Goal: Task Accomplishment & Management: Manage account settings

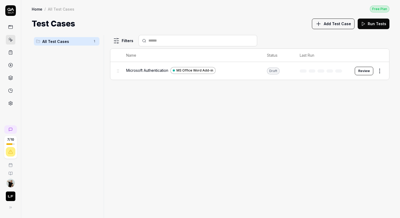
click at [8, 194] on img "button" at bounding box center [11, 196] width 10 height 10
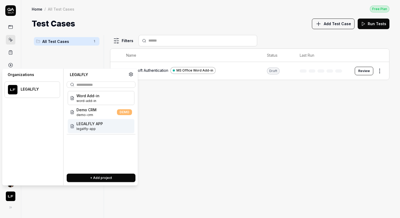
click at [89, 125] on span "LEGALFLY APP" at bounding box center [89, 124] width 26 height 6
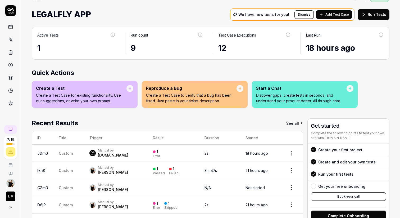
scroll to position [32, 0]
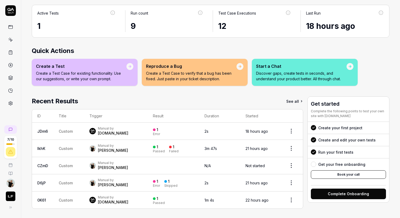
click at [11, 39] on icon at bounding box center [11, 40] width 2 height 2
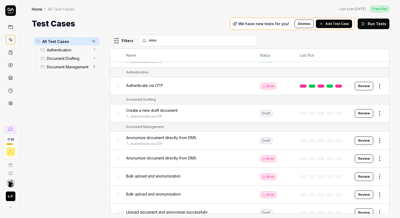
scroll to position [125, 0]
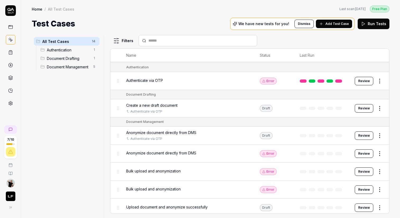
click at [214, 170] on div "Bulk upload and anonymization" at bounding box center [187, 171] width 123 height 6
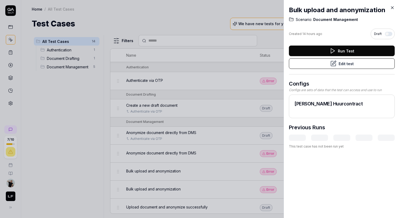
click at [220, 149] on div at bounding box center [200, 109] width 400 height 218
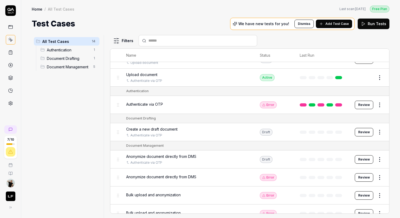
scroll to position [125, 0]
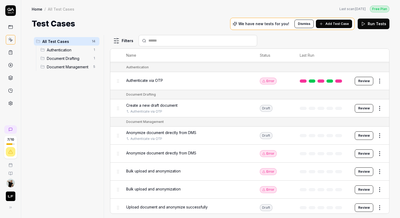
click at [219, 153] on div "Anonymize document directly from DMS" at bounding box center [187, 153] width 123 height 6
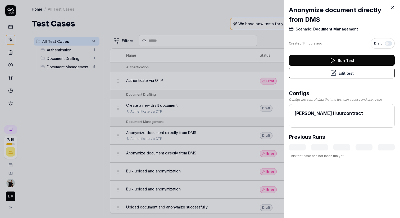
click at [345, 74] on button "Edit test" at bounding box center [342, 73] width 106 height 11
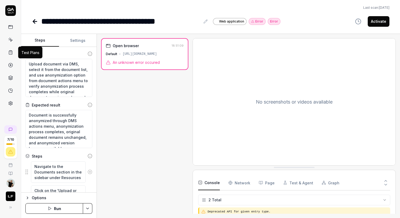
click at [9, 52] on icon at bounding box center [10, 52] width 5 height 5
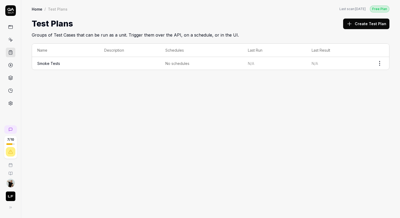
click at [11, 36] on link at bounding box center [11, 40] width 10 height 10
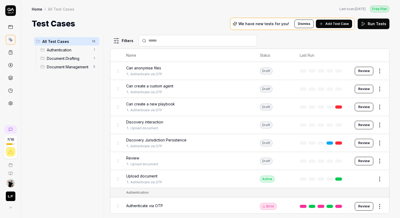
click at [168, 103] on span "Can create a new playbook" at bounding box center [150, 104] width 49 height 6
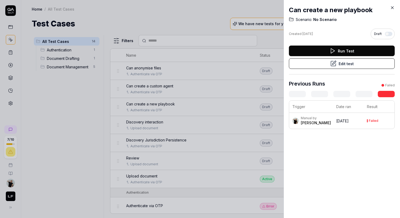
click at [356, 64] on button "Edit test" at bounding box center [342, 63] width 106 height 11
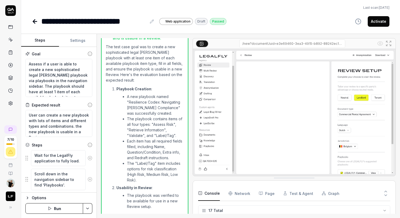
scroll to position [165, 0]
type textarea "*"
